Goal: Browse casually

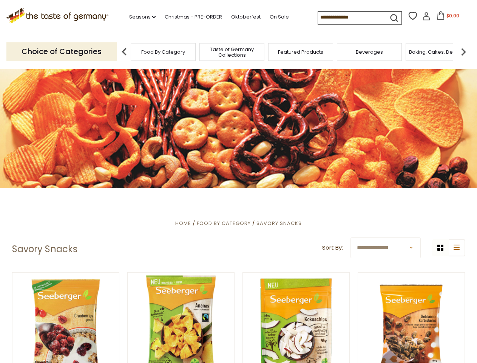
click at [238, 181] on div at bounding box center [238, 128] width 477 height 119
click at [139, 17] on link "Seasons dropdown_arrow" at bounding box center [142, 17] width 26 height 8
click at [447, 18] on span "$0.00" at bounding box center [453, 15] width 13 height 6
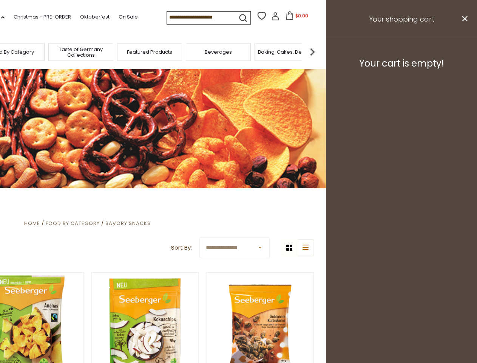
click at [64, 51] on div "All Seasons Recipes Game Day [DATE] [DATE] [DATE][PERSON_NAME] [DATE] Springfes…" at bounding box center [21, 177] width 86 height 321
click at [320, 51] on img at bounding box center [312, 51] width 15 height 15
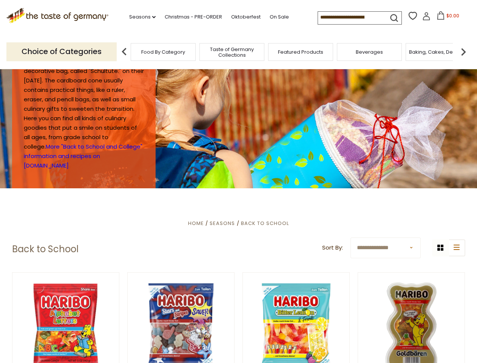
click at [238, 181] on div at bounding box center [238, 128] width 477 height 119
click at [139, 17] on link "Seasons dropdown_arrow" at bounding box center [142, 17] width 26 height 8
click at [447, 18] on span "$0.00" at bounding box center [453, 15] width 13 height 6
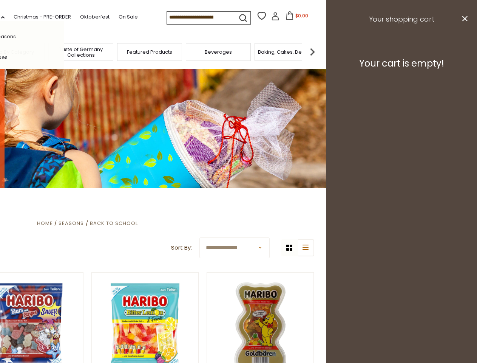
click at [64, 51] on div "All Seasons Recipes Game Day [DATE] [DATE] [DATE][PERSON_NAME] [DATE] Springfes…" at bounding box center [21, 181] width 86 height 321
click at [320, 51] on img at bounding box center [312, 51] width 15 height 15
